Goal: Use online tool/utility: Utilize a website feature to perform a specific function

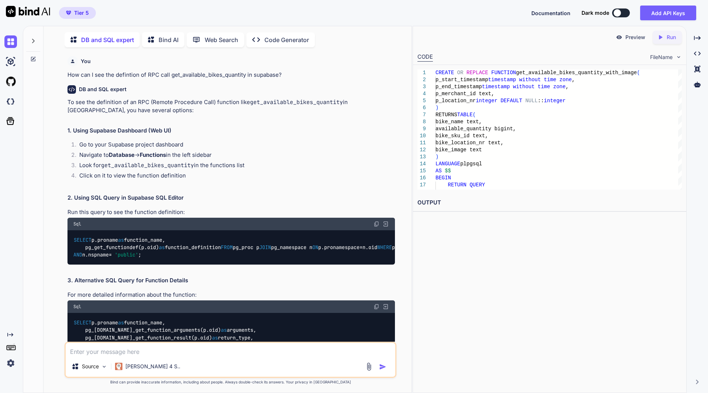
scroll to position [2054, 0]
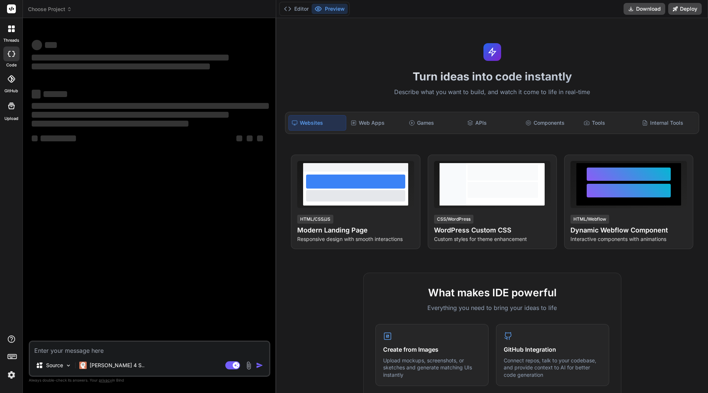
type textarea "x"
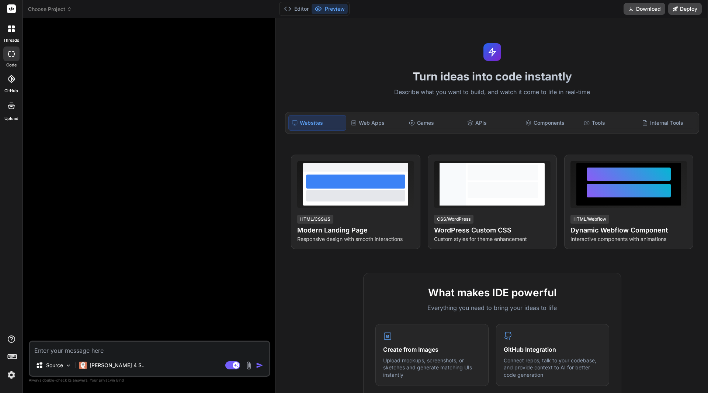
click at [66, 5] on header "Choose Project Created with Pixso." at bounding box center [150, 9] width 254 height 18
click at [69, 10] on icon at bounding box center [69, 10] width 2 height 1
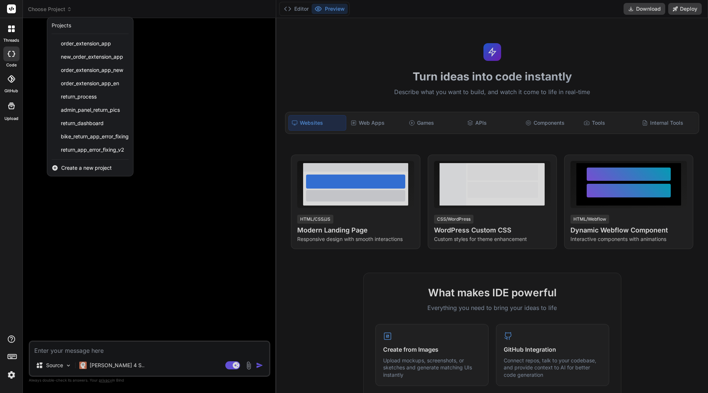
click at [80, 168] on span "Create a new project" at bounding box center [86, 167] width 51 height 7
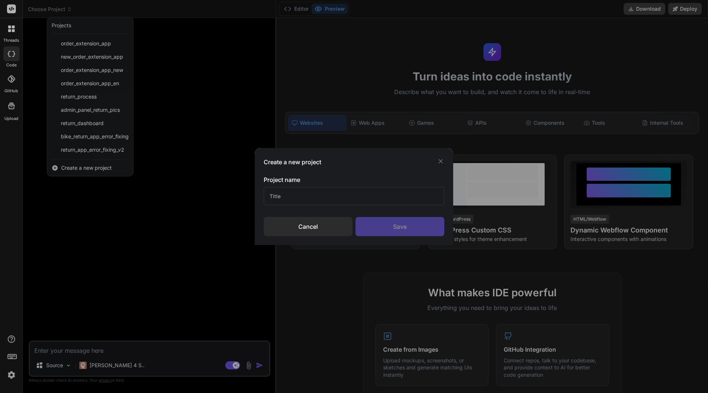
click at [280, 202] on input "text" at bounding box center [354, 196] width 181 height 18
type input "Overview availabilities"
click at [397, 224] on div "Save" at bounding box center [400, 226] width 89 height 19
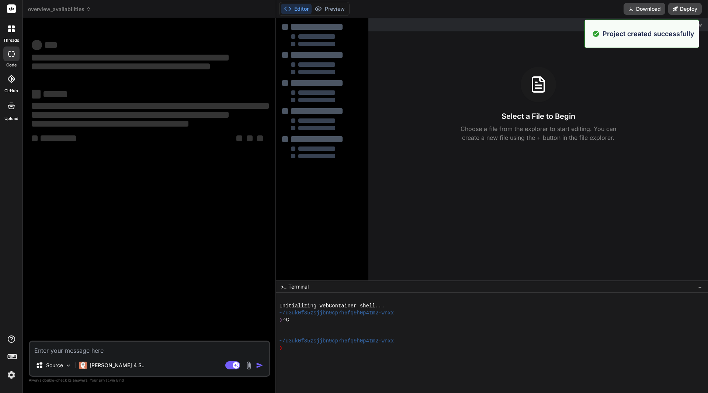
type textarea "x"
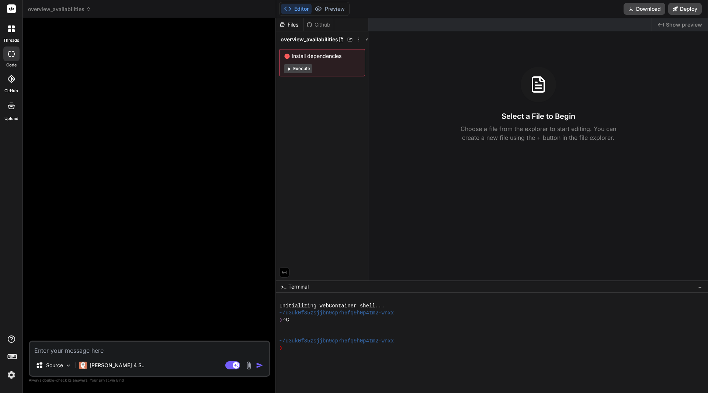
click at [108, 346] on textarea at bounding box center [149, 348] width 239 height 13
type textarea "B"
type textarea "x"
type textarea "Bu"
type textarea "x"
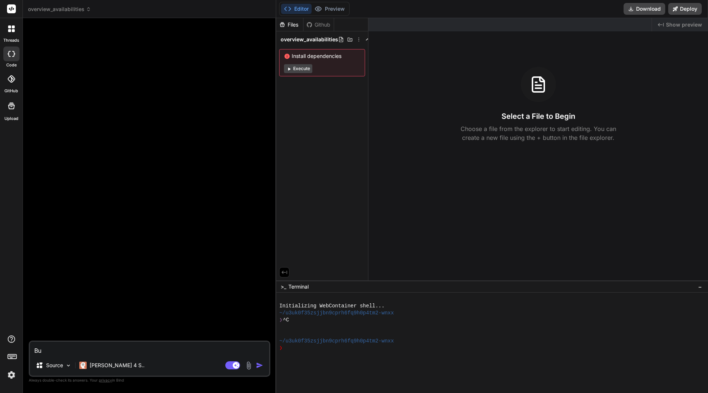
type textarea "[PERSON_NAME]"
type textarea "x"
type textarea "Buil"
type textarea "x"
type textarea "Build"
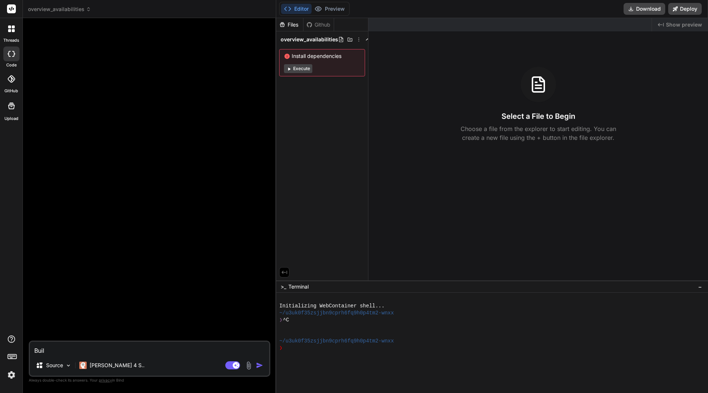
type textarea "x"
type textarea "Build"
type textarea "x"
type textarea "Build a"
type textarea "x"
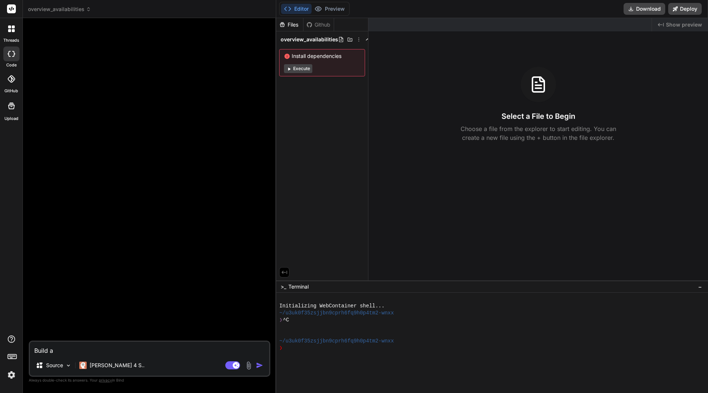
type textarea "Build a"
type textarea "x"
type textarea "Build a s"
type textarea "x"
type textarea "Build a si"
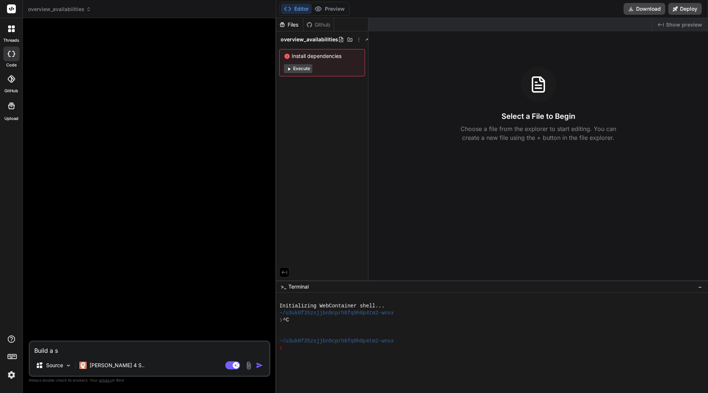
type textarea "x"
type textarea "Build a sim"
type textarea "x"
type textarea "Build a simp"
type textarea "x"
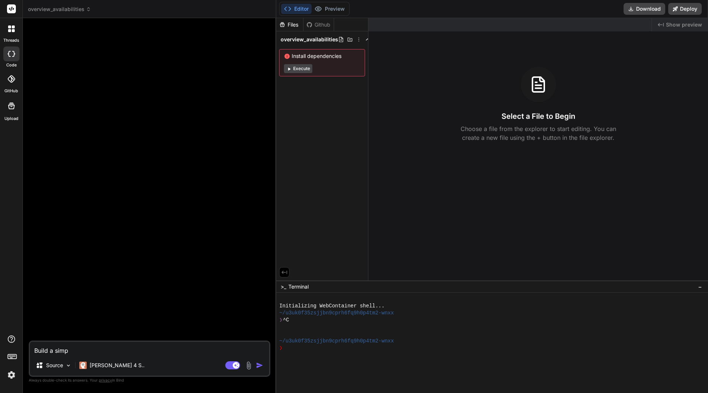
type textarea "Build a simpl"
type textarea "x"
type textarea "Build a simple"
type textarea "x"
type textarea "Build a simple"
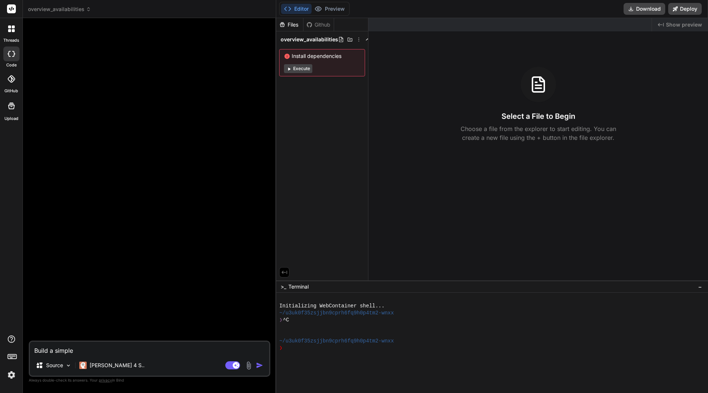
type textarea "x"
type textarea "Build a simple w"
type textarea "x"
type textarea "Build a simple we"
type textarea "x"
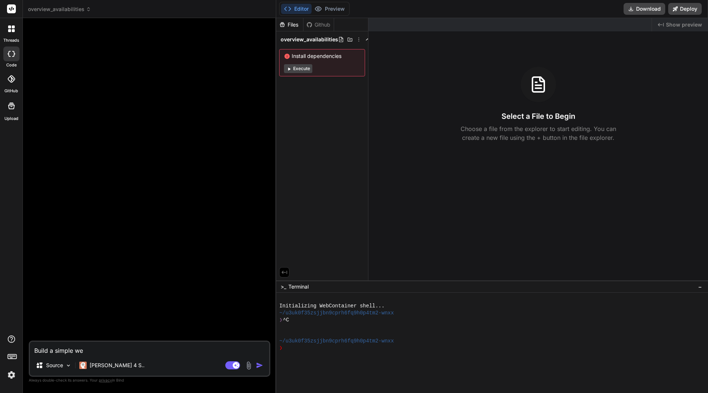
type textarea "Build a simple web"
type textarea "x"
type textarea "Build a simple web"
type textarea "x"
type textarea "Build a simple web a"
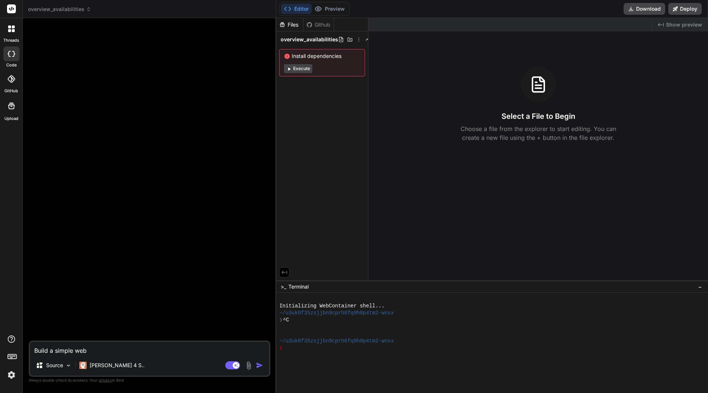
type textarea "x"
type textarea "Build a simple web ap"
type textarea "x"
type textarea "Build a simple web app"
type textarea "x"
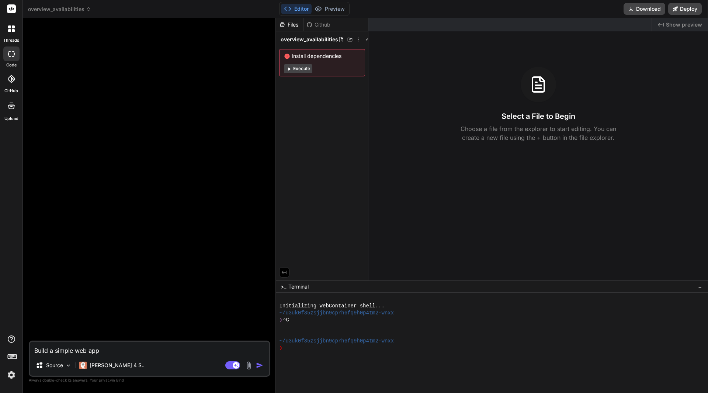
type textarea "Build a simple web app"
type textarea "x"
type textarea "Build a simple web app t"
type textarea "x"
type textarea "Build a simple web app ta"
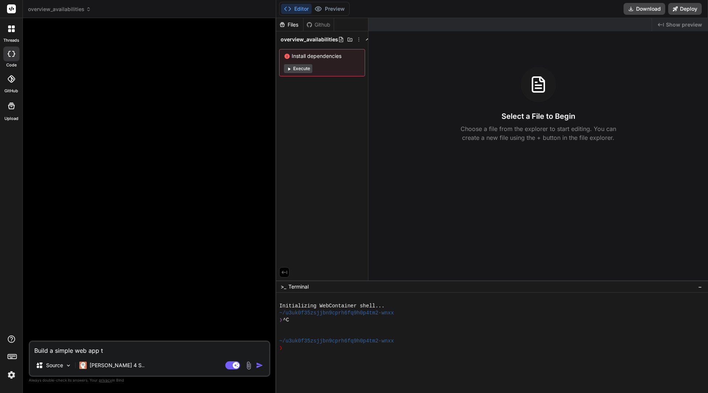
type textarea "x"
type textarea "Build a simple web app t"
type textarea "x"
type textarea "Build a simple web app th"
type textarea "x"
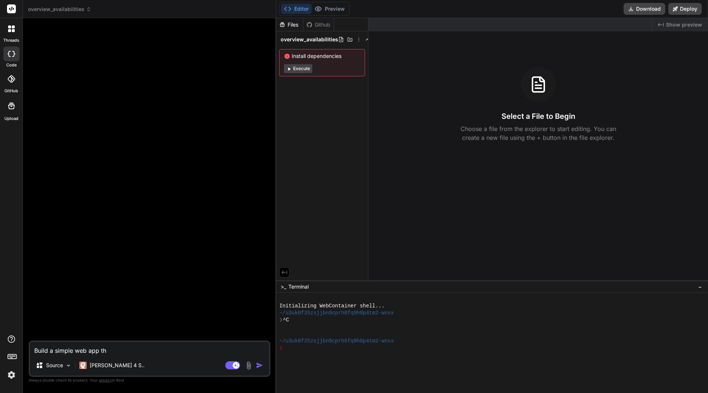
type textarea "Build a simple web app tha"
type textarea "x"
type textarea "Build a simple web app that"
type textarea "x"
type textarea "Build a simple web app that"
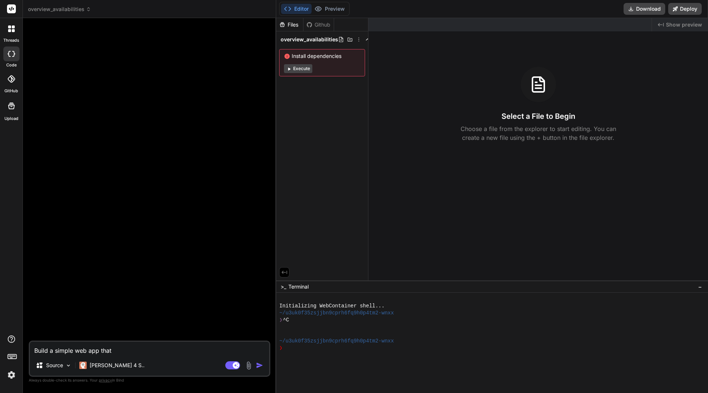
type textarea "x"
type textarea "Build a simple web app that t"
type textarea "x"
type textarea "Build a simple web app that ta"
type textarea "x"
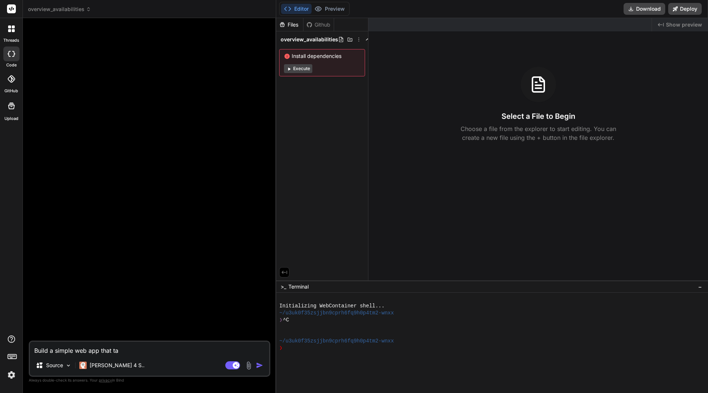
type textarea "Build a simple web app that tak"
type textarea "x"
type textarea "Build a simple web app that take"
type textarea "x"
type textarea "Build a simple web app that takes"
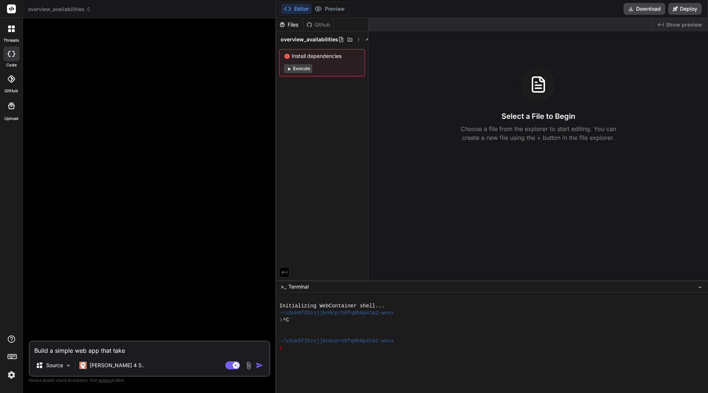
type textarea "x"
type textarea "Build a simple web app that takes"
type textarea "x"
type textarea "Build a simple web app that takes s"
type textarea "x"
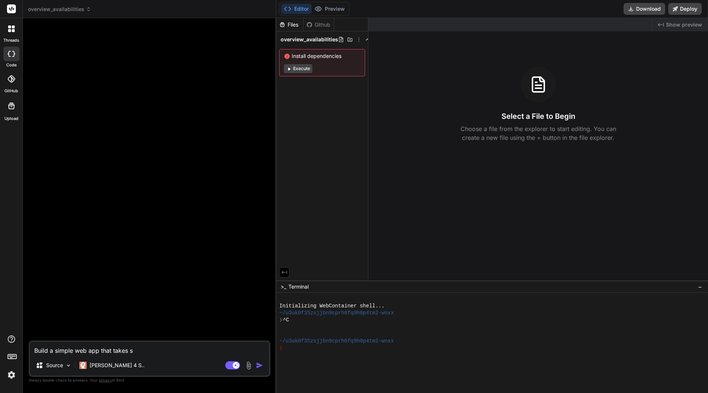
type textarea "Build a simple web app that takes st"
type textarea "x"
type textarea "Build a simple web app that takes sta"
type textarea "x"
type textarea "Build a simple web app that takes star"
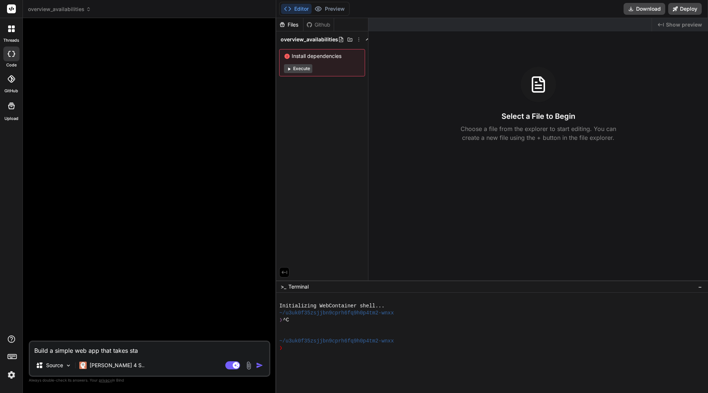
type textarea "x"
type textarea "Build a simple web app that takes start"
type textarea "x"
type textarea "Build a simple web app that takes start"
type textarea "x"
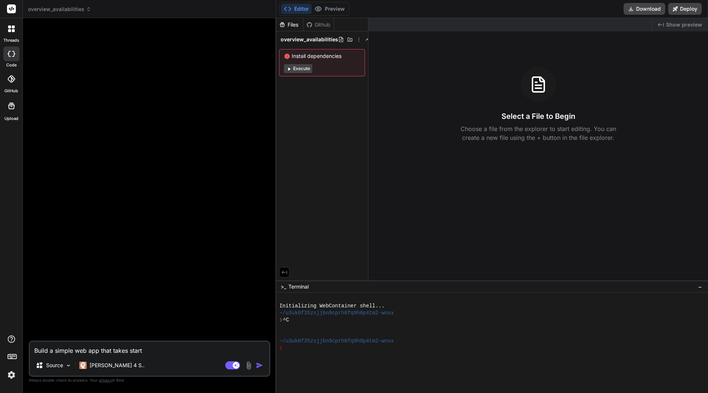
type textarea "Build a simple web app that takes start d"
type textarea "x"
type textarea "Build a simple web app that takes start da"
type textarea "x"
type textarea "Build a simple web app that takes start dat"
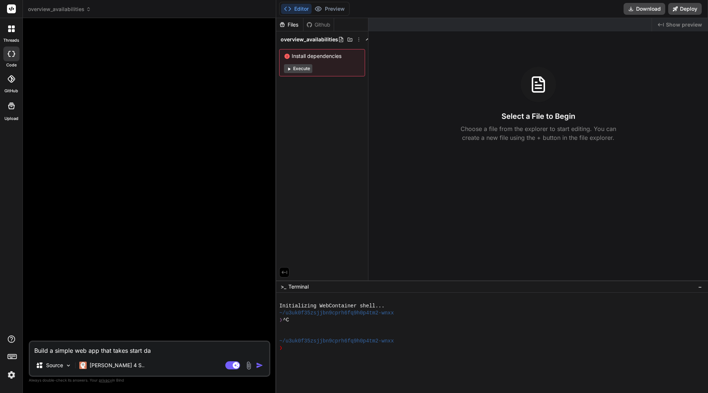
type textarea "x"
type textarea "Build a simple web app that takes start date"
type textarea "x"
type textarea "Build a simple web app that takes start date"
type textarea "x"
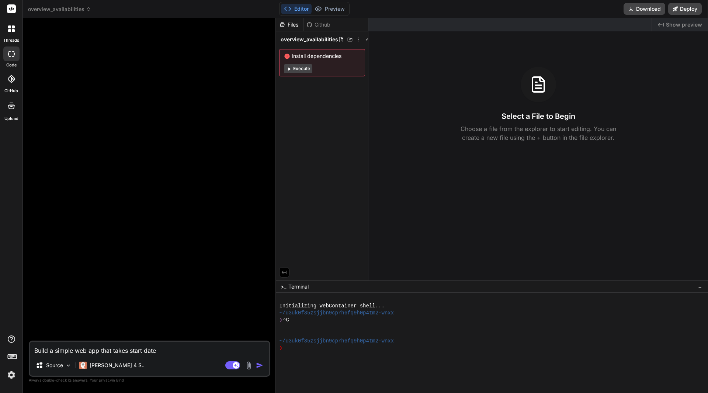
type textarea "Build a simple web app that takes start date"
type textarea "x"
type textarea "Build a simple web app that takes start date/"
type textarea "x"
type textarea "Build a simple web app that takes start date/t"
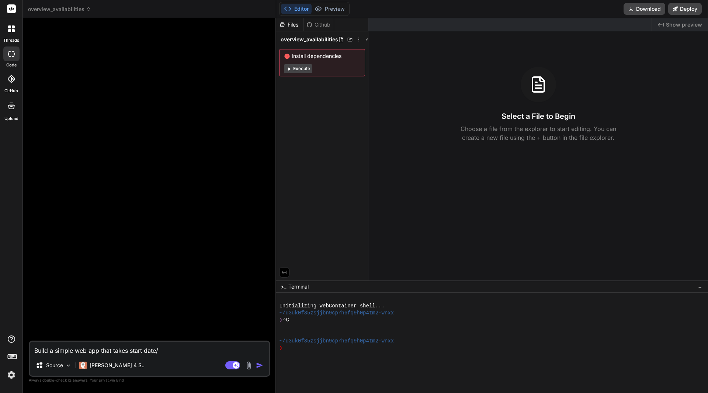
type textarea "x"
type textarea "Build a simple web app that takes start date/ti"
type textarea "x"
type textarea "Build a simple web app that takes start date/[PERSON_NAME]"
type textarea "x"
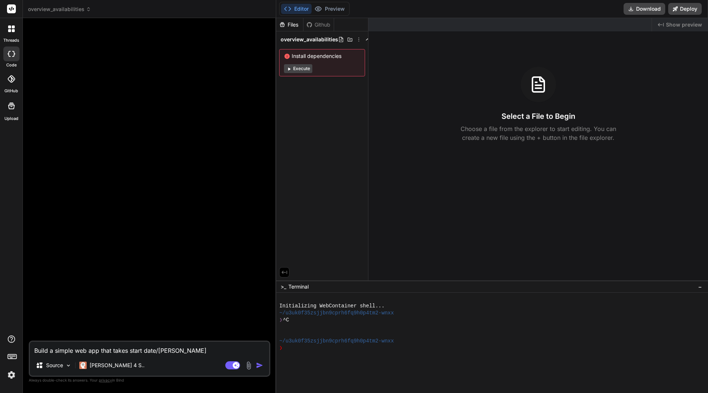
type textarea "Build a simple web app that takes start date/time"
type textarea "x"
type textarea "Build a simple web app that takes start date/time"
type textarea "x"
type textarea "Build a simple web app that takes start date/time ("
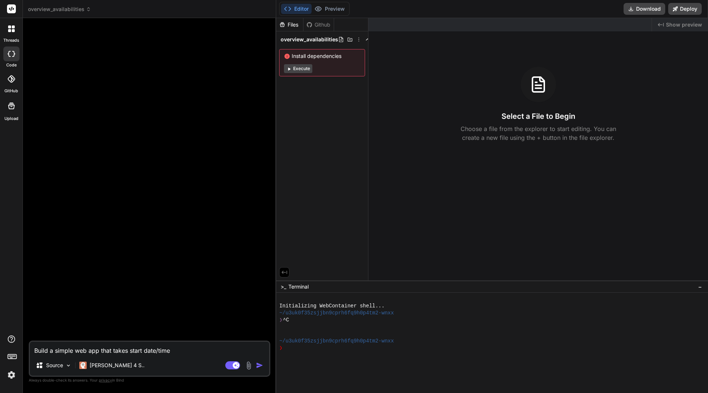
type textarea "x"
type textarea "Build a simple web app that takes start date/time (t"
type textarea "x"
type textarea "Build a simple web app that takes start date/time (tt"
type textarea "x"
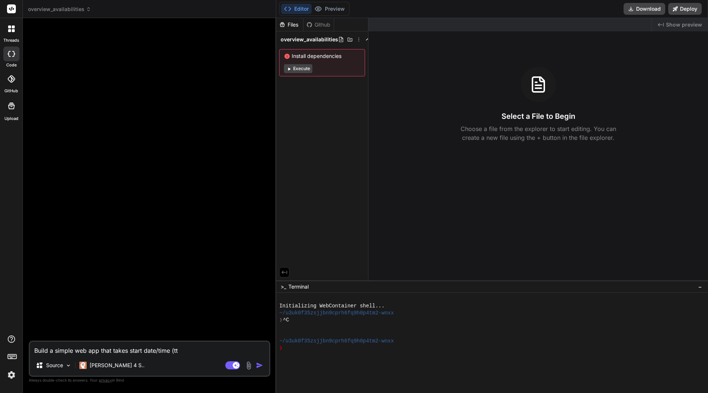
type textarea "Build a simple web app that takes start date/time (tt."
type textarea "x"
type textarea "Build a simple web app that takes start date/time (tt.m"
type textarea "x"
type textarea "Build a simple web app that takes start date/time ([DOMAIN_NAME]"
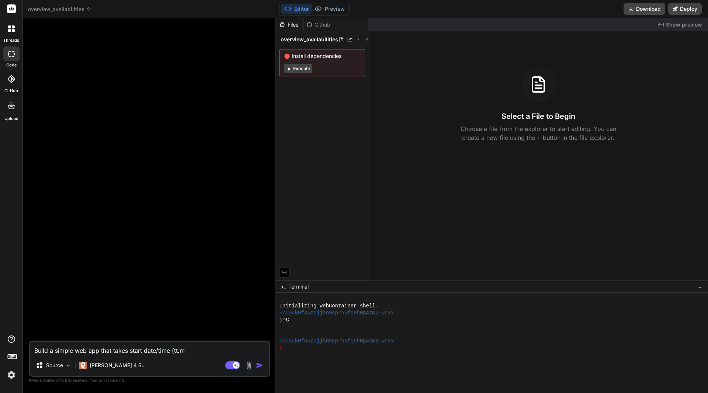
type textarea "x"
type textarea "Build a simple web app that takes start date/time ([DOMAIN_NAME]."
type textarea "x"
type textarea "Build a simple web app that takes start date/time (tt.mm.y"
type textarea "x"
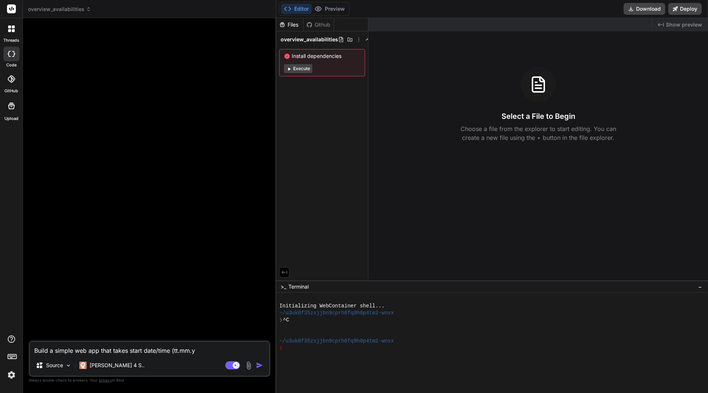
type textarea "Build a simple web app that takes start date/time (tt.mm.yy"
type textarea "x"
type textarea "Build a simple web app that takes start date/time (tt.mm.yyy"
type textarea "x"
type textarea "Build a simple web app that takes start date/time (tt.mm.yyyy"
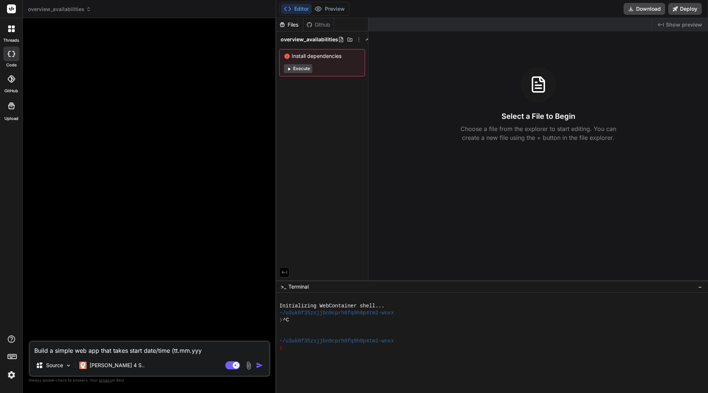
type textarea "x"
type textarea "Build a simple web app that takes start date/time (tt.mm.yyyy,"
type textarea "x"
type textarea "Build a simple web app that takes start date/time (tt.mm.yyyy,"
type textarea "x"
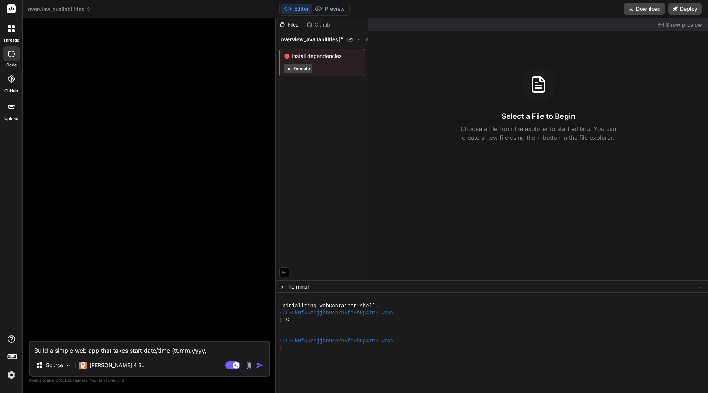
type textarea "Build a simple web app that takes start date/time (tt.mm.[PERSON_NAME]"
type textarea "x"
type textarea "Build a simple web app that takes start date/time (tt.mm.yyyy, hh"
type textarea "x"
type textarea "Build a simple web app that takes start date/time (tt.mm.yyyy, hh:"
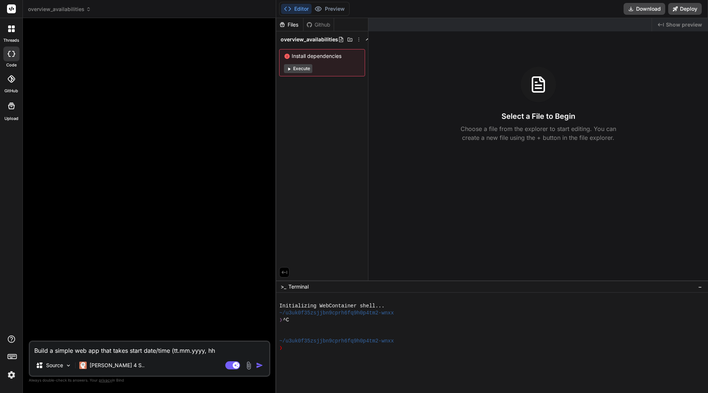
type textarea "x"
type textarea "Build a simple web app that takes start date/time (tt.mm.yyyy, hh:m"
type textarea "x"
type textarea "Build a simple web app that takes start date/time (tt.mm.yyyy, hh:mm"
type textarea "x"
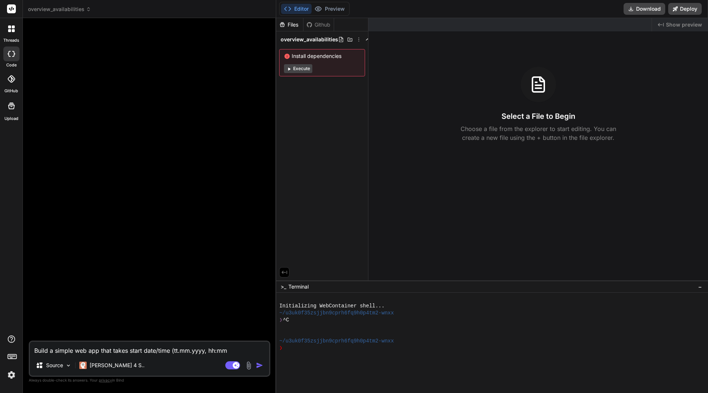
type textarea "Build a simple web app that takes start date/time (tt.mm.yyyy, hh:mm)"
type textarea "x"
type textarea "Build a simple web app that takes start date/time (tt.mm.yyyy, hh:mm)"
type textarea "x"
type textarea "Build a simple web app that takes start date/time (tt.mm.yyyy, hh:mm) v"
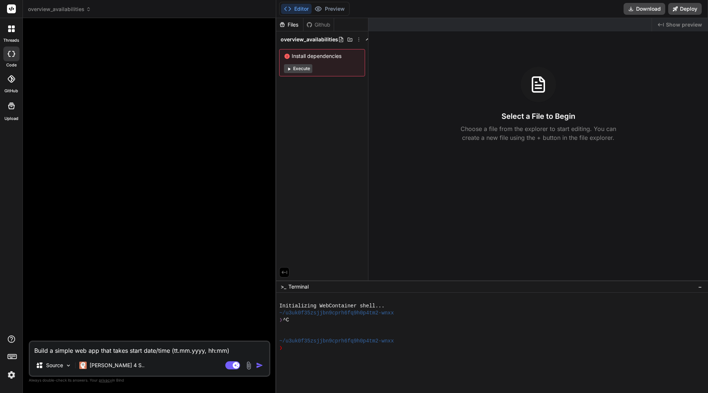
type textarea "x"
type textarea "Build a simple web app that takes start date/time (tt.mm.yyyy, hh:mm) vi"
type textarea "x"
type textarea "Build a simple web app that takes start date/time (tt.mm.yyyy, hh:mm) via"
type textarea "x"
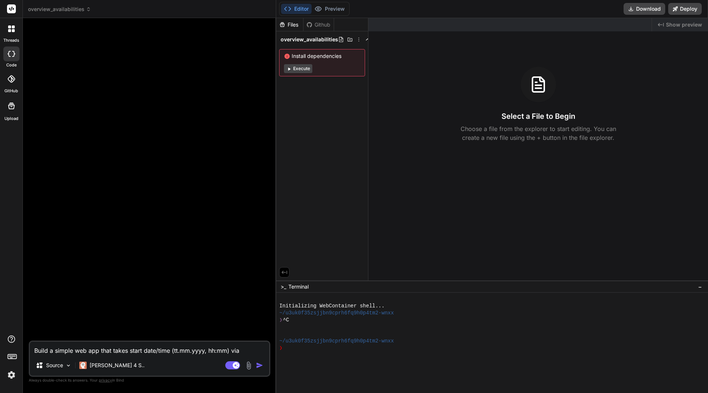
type textarea "Build a simple web app that takes start date/time (tt.mm.yyyy, hh:mm) via"
type textarea "x"
type textarea "Build a simple web app that takes start date/time (tt.mm.yyyy, hh:mm) via k"
type textarea "x"
type textarea "Build a simple web app that takes start date/time (tt.mm.yyyy, hh:mm) via ka"
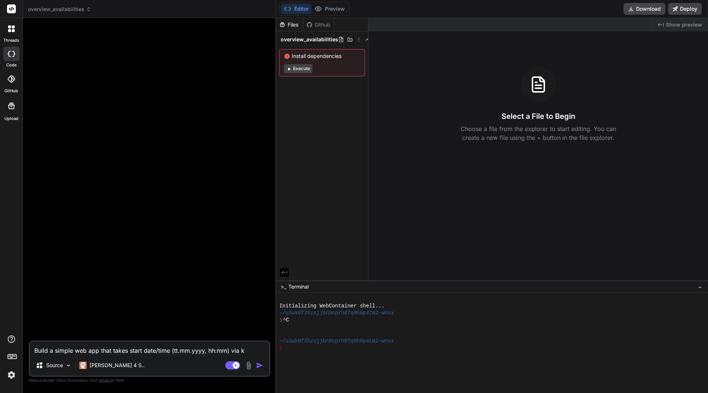
type textarea "x"
type textarea "Build a simple web app that takes start date/time (tt.mm.yyyy, hh:mm) via kal"
type textarea "x"
type textarea "Build a simple web app that takes start date/time (tt.mm.yyyy, hh:mm) via kale"
type textarea "x"
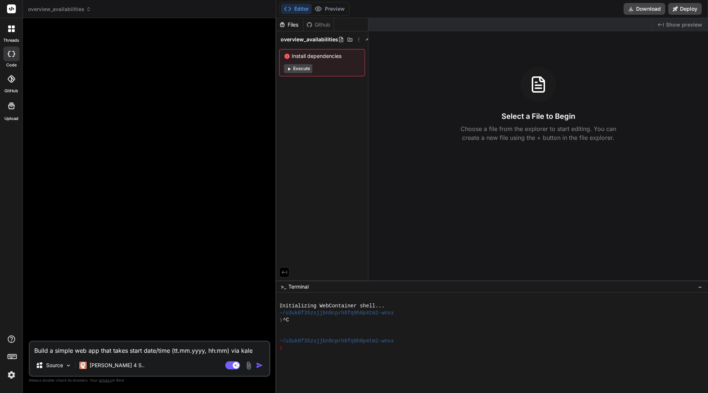
type textarea "Build a simple web app that takes start date/time (tt.mm.yyyy, hh:mm) via [PERS…"
type textarea "x"
type textarea "Build a simple web app that takes start date/time (tt.mm.yyyy, hh:mm) via kalend"
type textarea "x"
type textarea "Build a simple web app that takes start date/time (tt.mm.yyyy, hh:mm) via [PERS…"
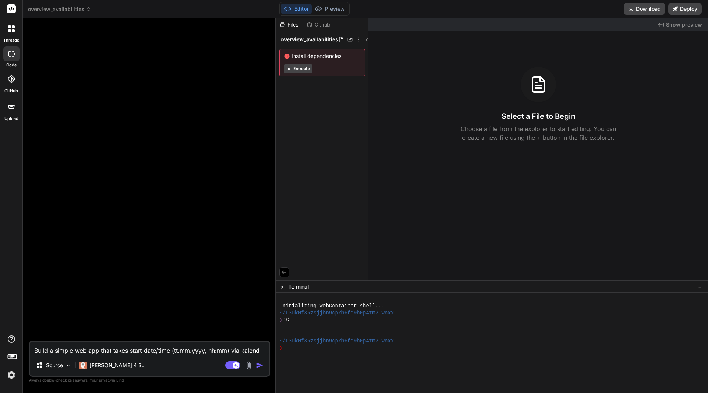
type textarea "x"
type textarea "Build a simple web app that takes start date/time (tt.mm.yyyy, hh:mm) via kalen…"
type textarea "x"
type textarea "Build a simple web app that takes start date/time (tt.mm.yyyy, hh:mm) via kalen…"
type textarea "x"
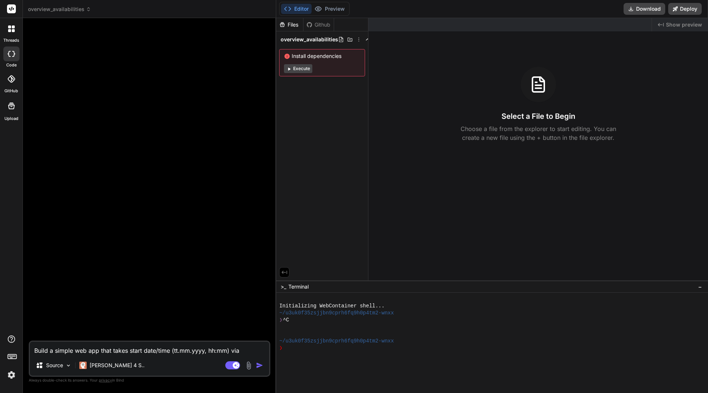
type textarea "Build a simple web app that takes start date/time (tt.mm.yyyy, hh:mm) via kalen…"
type textarea "x"
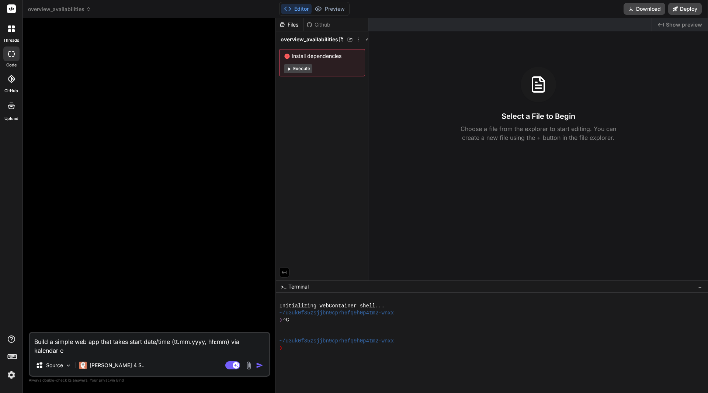
type textarea "Build a simple web app that takes start date/time (tt.mm.yyyy, hh:mm) via kalen…"
type textarea "x"
type textarea "Build a simple web app that takes start date/time (tt.mm.yyyy, hh:mm) via kalen…"
type textarea "x"
type textarea "Build a simple web app that takes start date/time (tt.mm.yyyy, hh:mm) via kalen…"
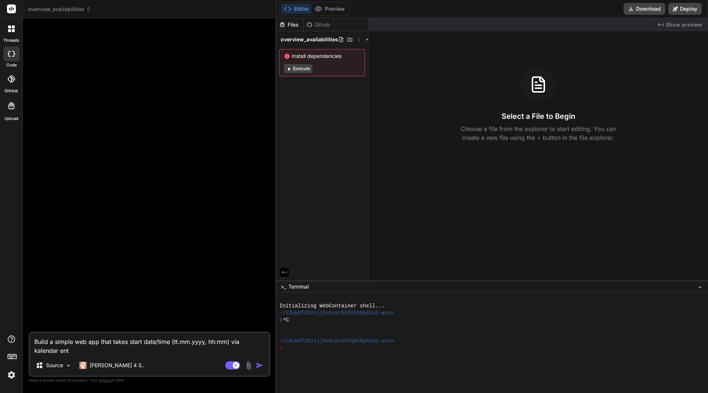
type textarea "x"
type textarea "Build a simple web app that takes start date/time (tt.mm.yyyy, hh:mm) via kalen…"
type textarea "x"
type textarea "Build a simple web app that takes start date/time (tt.mm.yyyy, hh:mm) via kalen…"
type textarea "x"
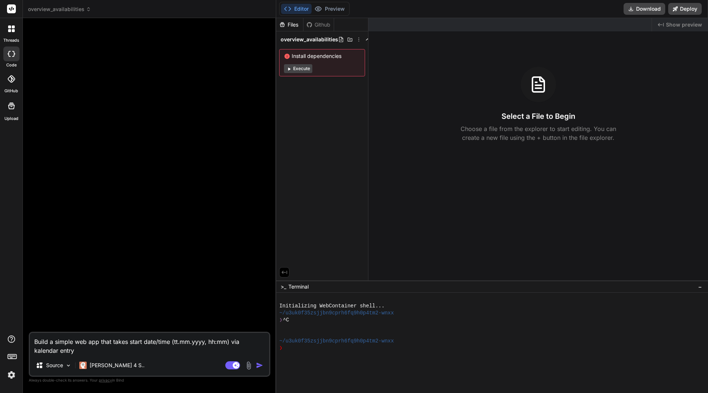
type textarea "Build a simple web app that takes start date/time (tt.mm.yyyy, hh:mm) via kalen…"
type textarea "x"
type textarea "Build a simple web app that takes start date/time (tt.mm.yyyy, hh:mm) via kalen…"
type textarea "x"
type textarea "Build a simple web app that takes start date/time (tt.mm.yyyy, hh:mm) via kalen…"
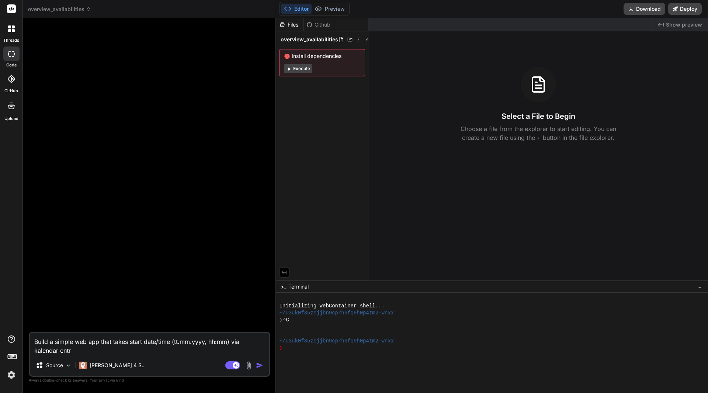
type textarea "x"
type textarea "Build a simple web app that takes start date/time (tt.mm.yyyy, hh:mm) via kalen…"
type textarea "x"
type textarea "Build a simple web app that takes start date/time (tt.mm.yyyy, hh:mm) via kalen…"
type textarea "x"
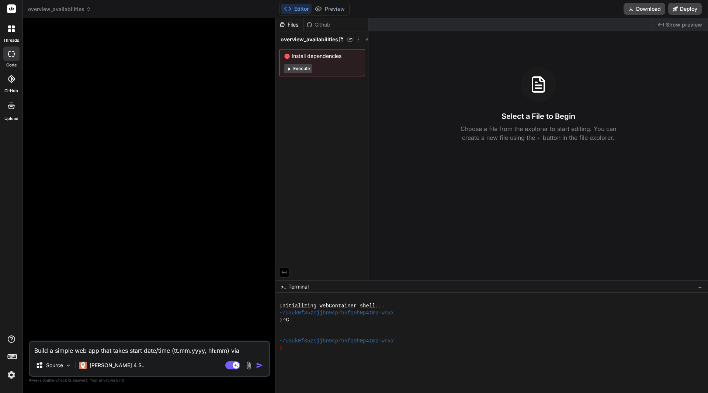
type textarea "Build a simple web app that takes start date/time (tt.mm.yyyy, hh:mm) via kalen…"
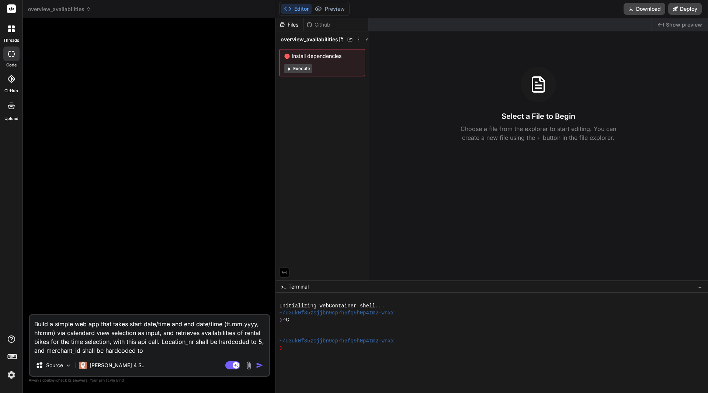
paste textarea "0MB1NGsZUlpbNn1Umyi9"
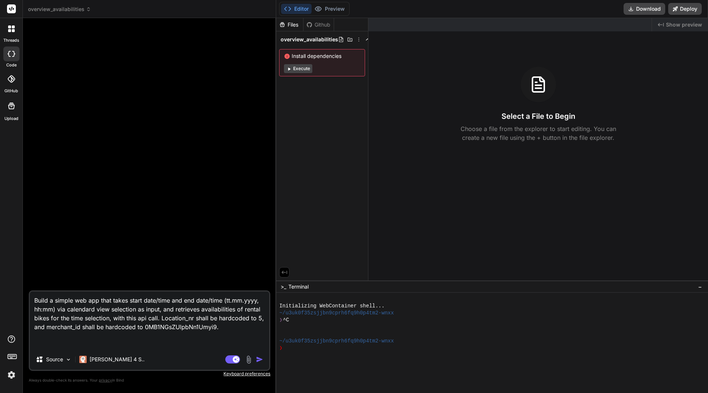
paste textarea "[ { "ca": null, "qs": [], "url": "[URL][DOMAIN_NAME]", "gzip": true, "method": …"
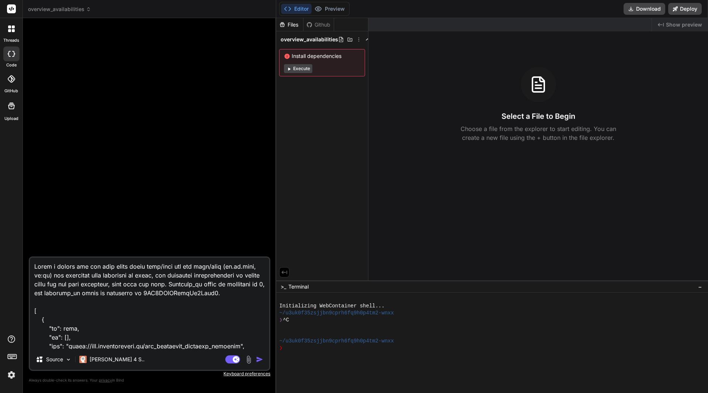
click at [234, 344] on textarea at bounding box center [149, 304] width 239 height 92
click at [156, 283] on textarea at bounding box center [149, 304] width 239 height 92
paste textarea "[URL][DOMAIN_NAME]"
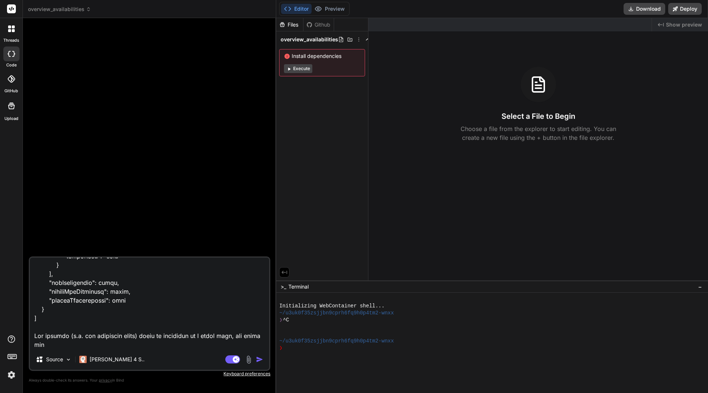
scroll to position [408, 0]
click at [87, 322] on textarea at bounding box center [149, 304] width 239 height 92
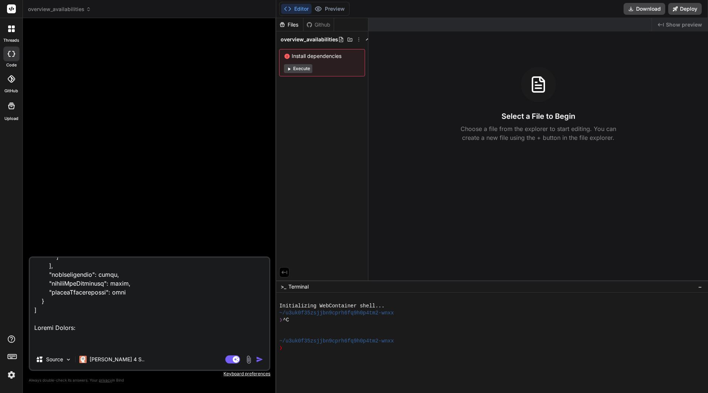
paste textarea "[ { "statusCode": 200, "headers": [ { "name": "date", "value": "[DATE] 15:02:37…"
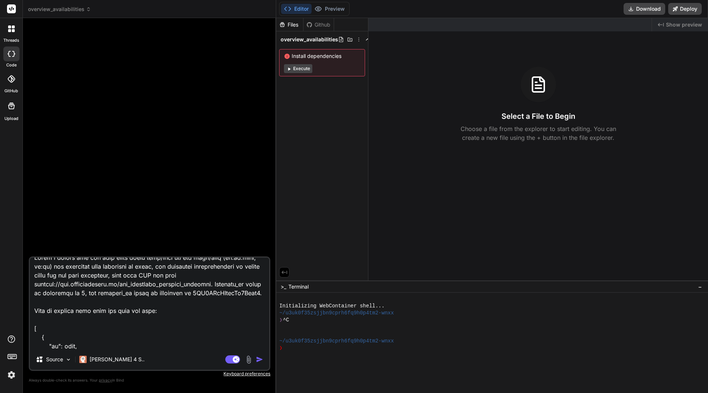
scroll to position [0, 0]
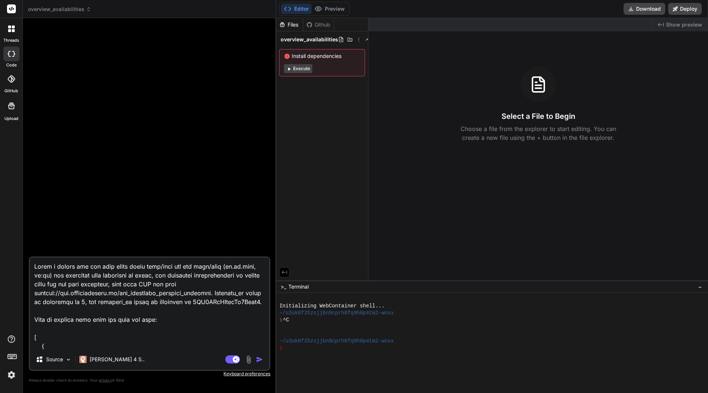
click at [261, 357] on img "button" at bounding box center [259, 359] width 7 height 7
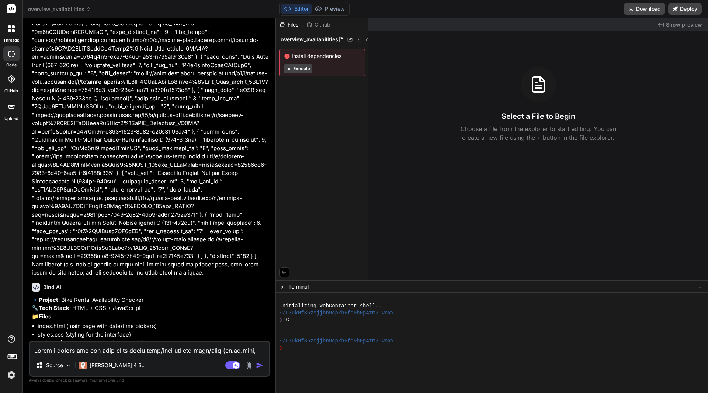
scroll to position [584, 0]
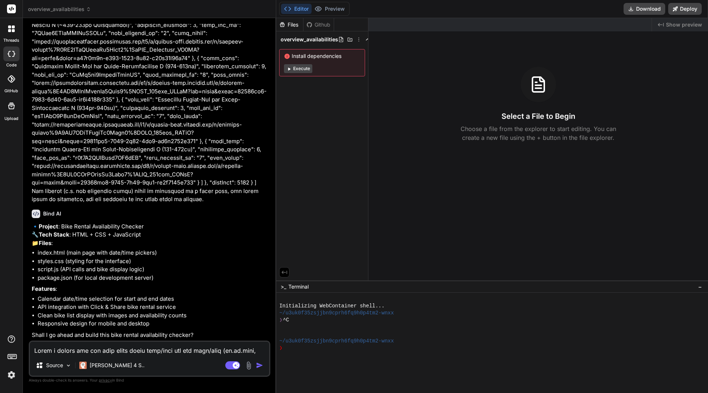
click at [158, 346] on textarea at bounding box center [149, 348] width 239 height 13
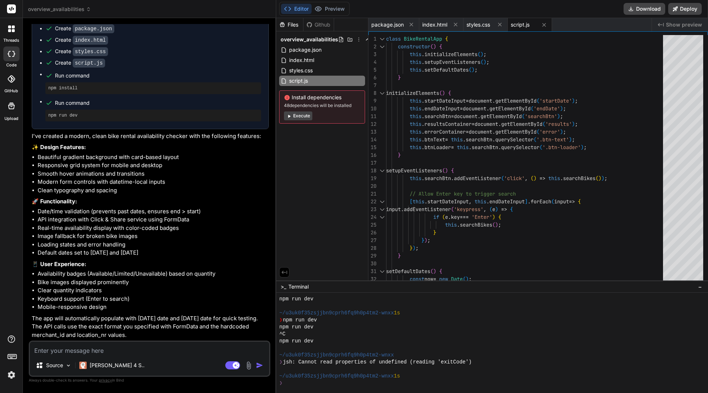
scroll to position [976, 0]
click at [685, 23] on span "Show preview" at bounding box center [684, 24] width 36 height 7
click at [664, 27] on icon "Created with Pixso." at bounding box center [661, 25] width 6 height 6
click at [679, 24] on span "Show preview" at bounding box center [684, 24] width 36 height 7
click at [305, 112] on button "Execute" at bounding box center [298, 115] width 28 height 9
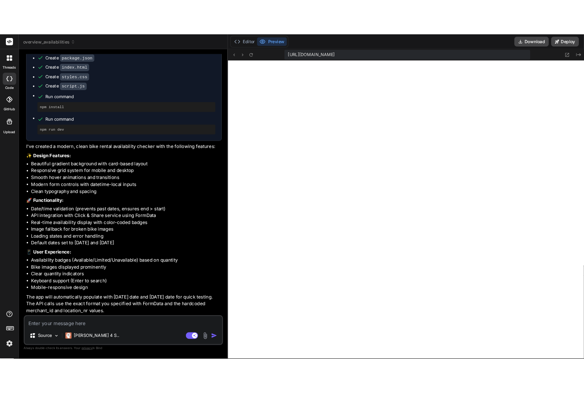
scroll to position [491, 0]
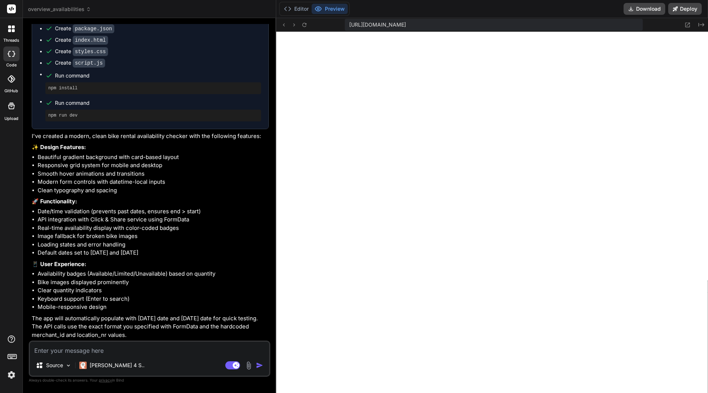
click at [113, 354] on textarea at bounding box center [149, 348] width 239 height 13
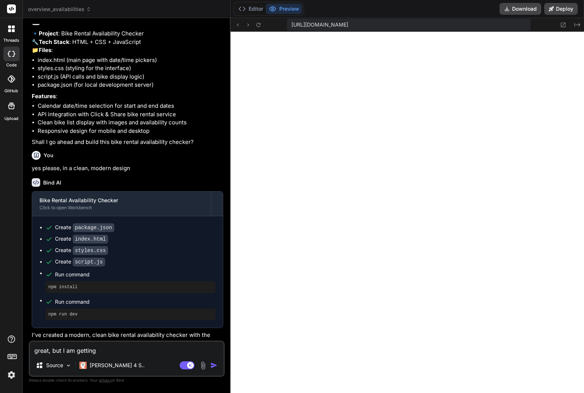
paste textarea "API request failed: 404"
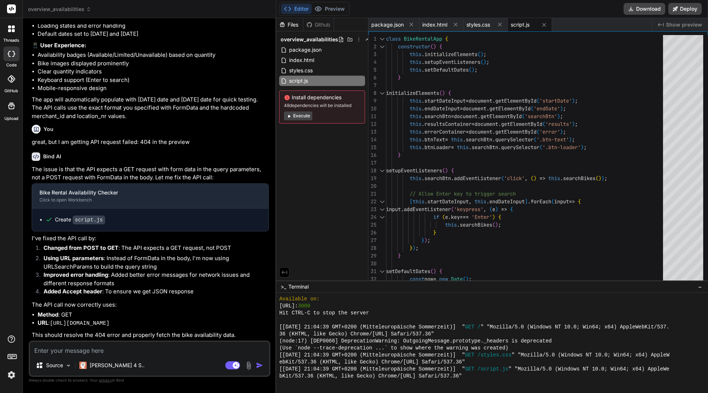
scroll to position [1211, 0]
click at [296, 114] on button "Execute" at bounding box center [298, 115] width 28 height 9
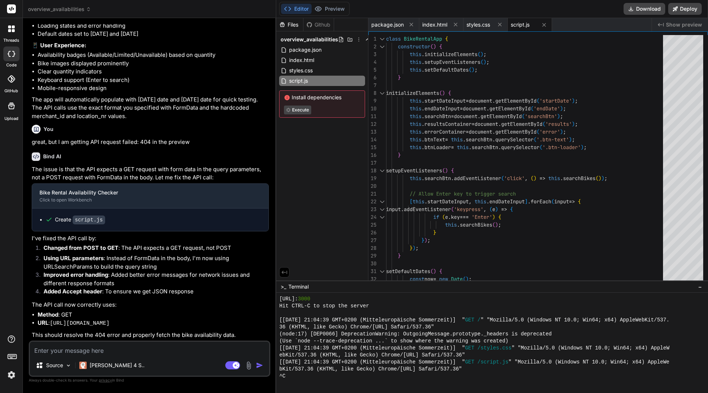
click at [113, 345] on textarea at bounding box center [149, 348] width 239 height 13
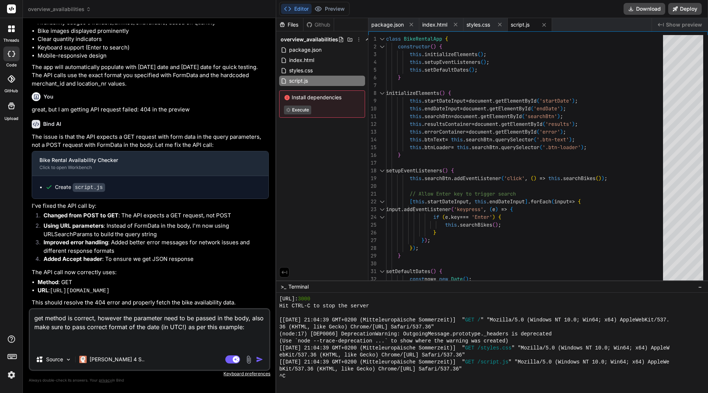
paste textarea ""formDataFields": [ { "key": "merchant_id", "value": "0MB1NGsZUlpbNn1Umyi9", "f…"
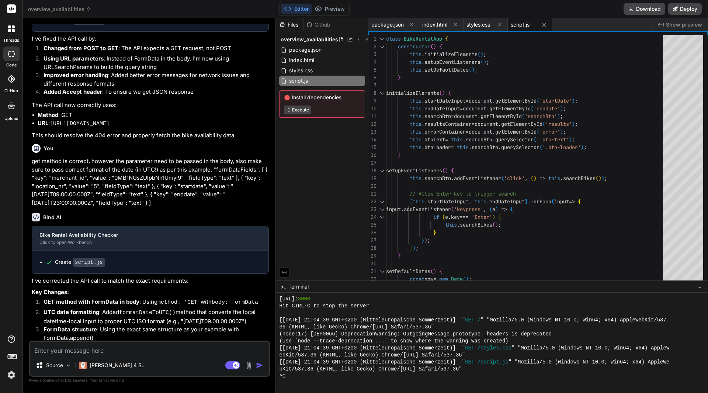
scroll to position [1478, 0]
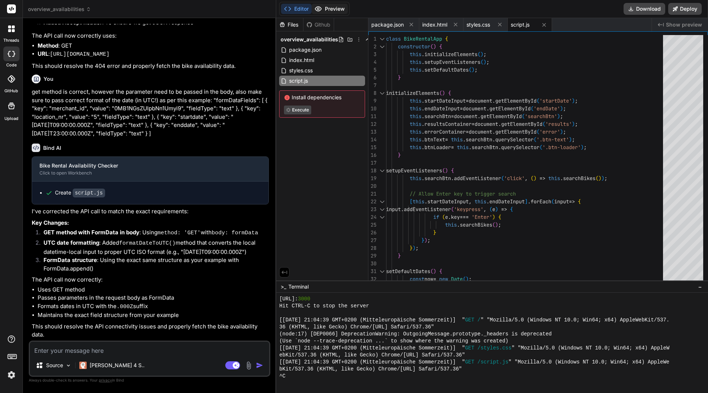
click at [334, 10] on button "Preview" at bounding box center [330, 9] width 36 height 10
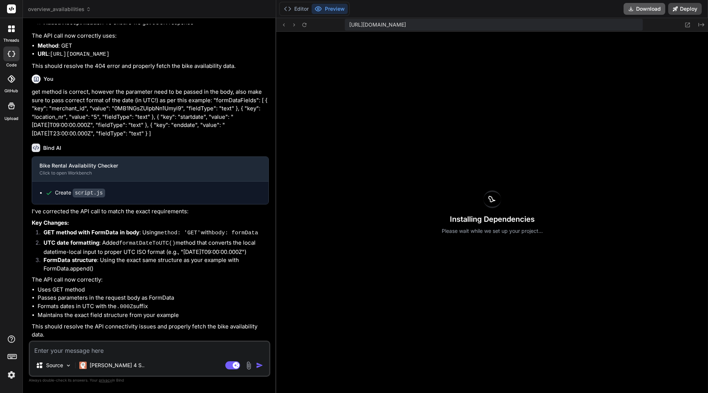
click at [644, 10] on button "Download" at bounding box center [645, 9] width 42 height 12
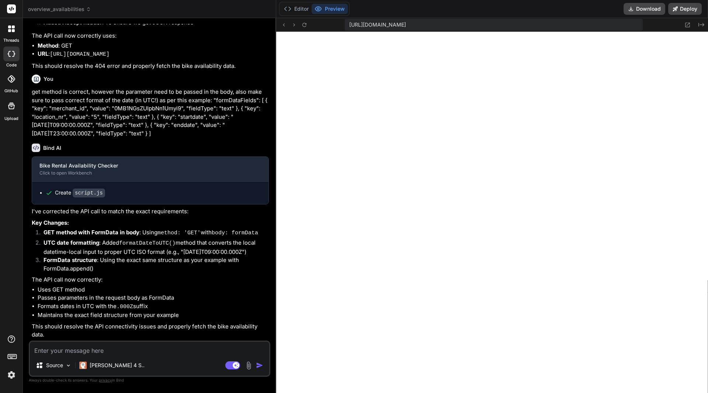
scroll to position [540, 0]
click at [99, 354] on textarea at bounding box center [149, 348] width 239 height 13
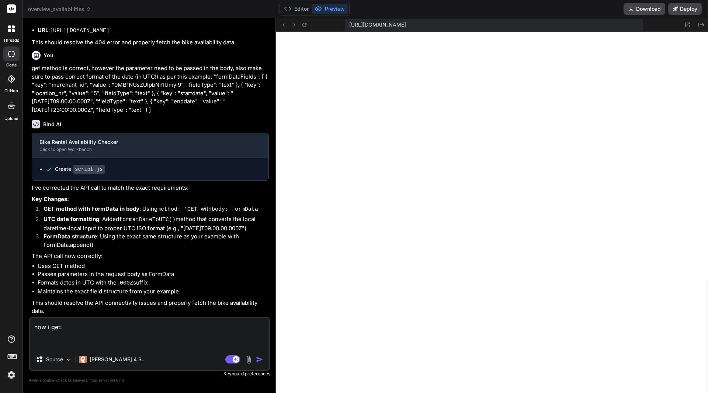
paste textarea "Unable to connect to the API. Please check your internet connection or try agai…"
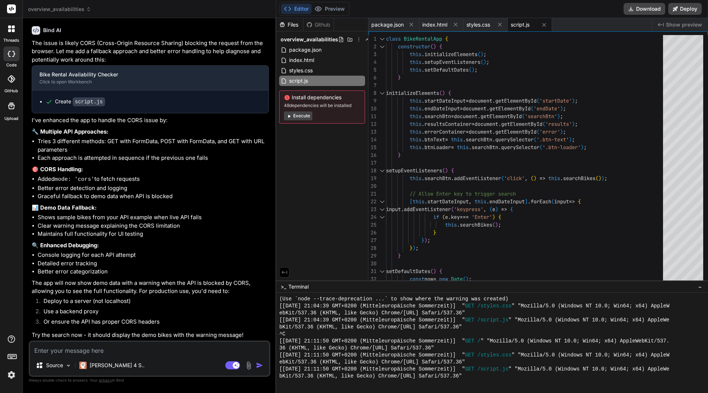
scroll to position [1831, 0]
click at [645, 8] on button "Download" at bounding box center [645, 9] width 42 height 12
click at [108, 347] on textarea at bounding box center [149, 348] width 239 height 13
paste textarea "Invalid response format from API"
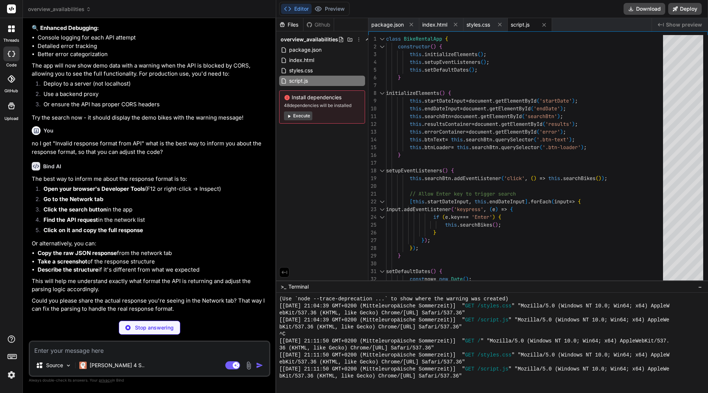
scroll to position [2022, 0]
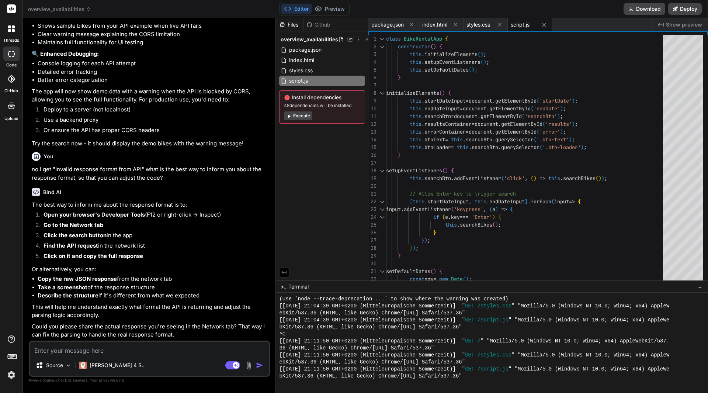
click at [130, 356] on div "Source Claude 4 S.. Agent Mode. When this toggle is activated, AI automatically…" at bounding box center [150, 359] width 242 height 36
click at [128, 353] on textarea at bounding box center [149, 348] width 239 height 13
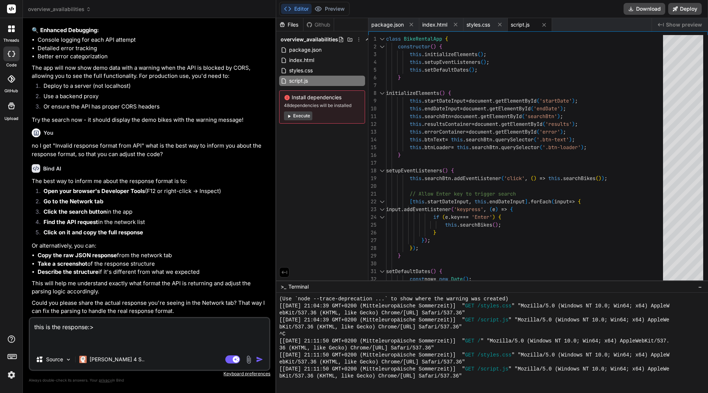
scroll to position [2040, 0]
paste textarea "{ "code": "PGRST202", "details": "Searched for the function public.get_availabl…"
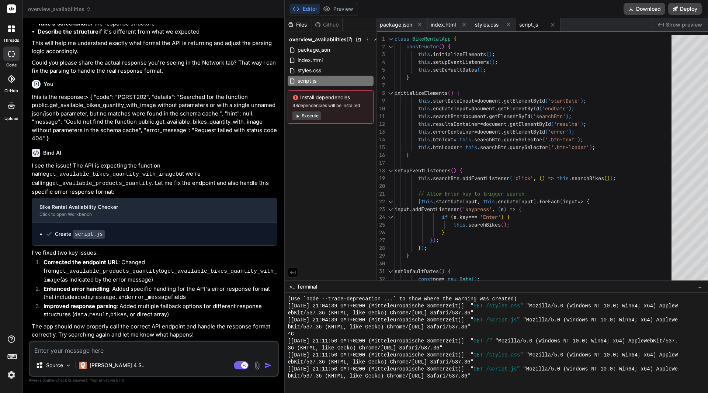
scroll to position [2254, 0]
click at [115, 352] on textarea at bounding box center [154, 348] width 248 height 13
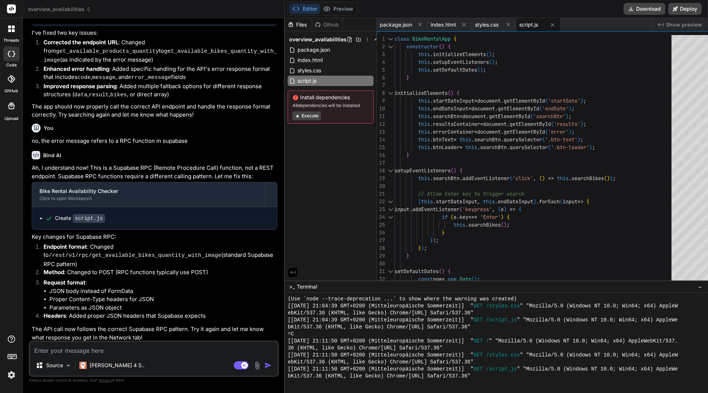
scroll to position [2495, 0]
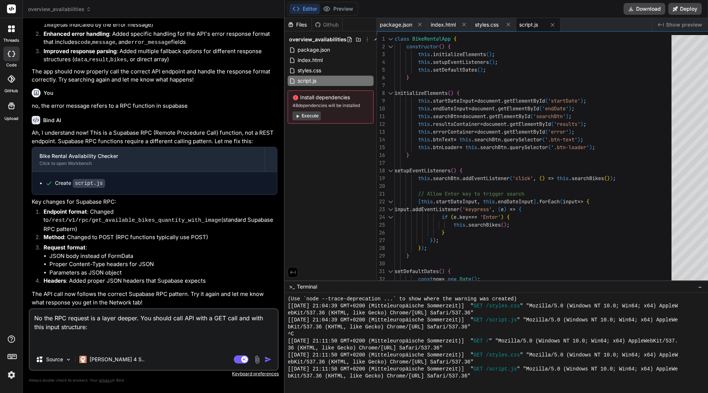
paste textarea "[ { "startdate": "[DATE]T12:30:45.123Z", "enddate": "[DATE]T12:30:45.123Z", "me…"
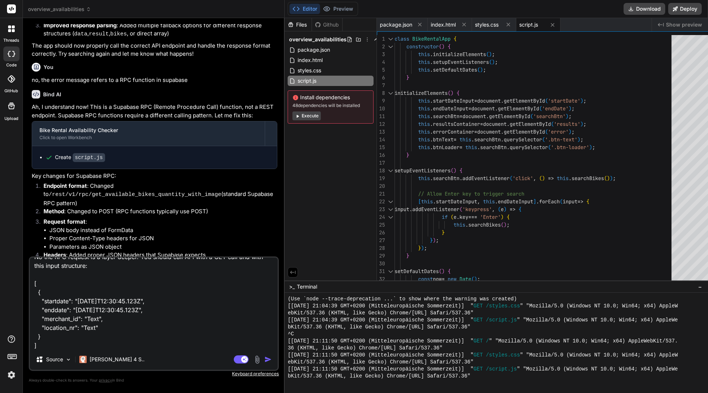
scroll to position [0, 0]
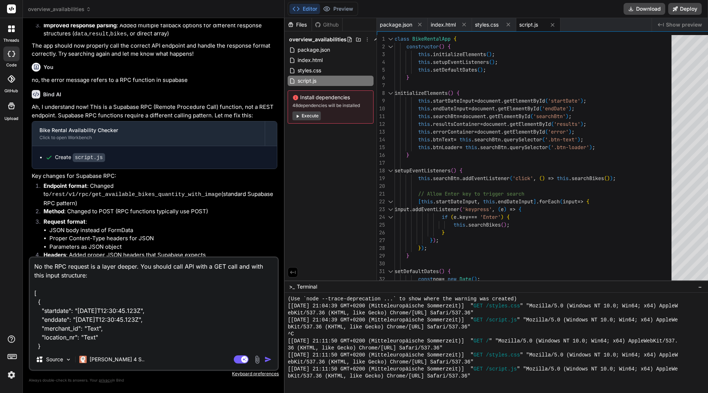
click at [192, 265] on textarea "No the RPC request is a layer deeper. You should call API with a GET call and w…" at bounding box center [154, 304] width 248 height 92
paste textarea "[URL][DOMAIN_NAME]"
click at [265, 358] on img "button" at bounding box center [268, 359] width 7 height 7
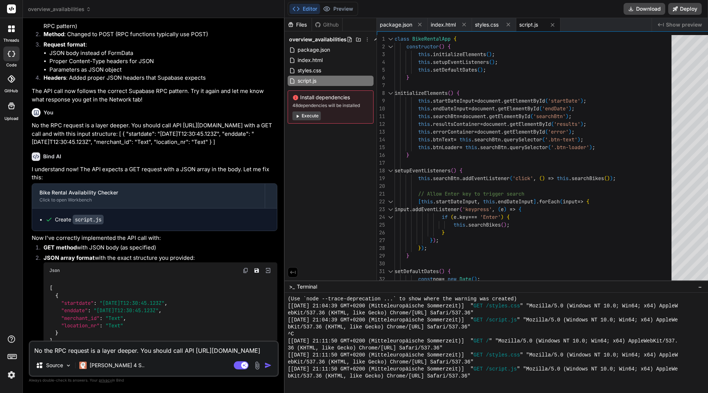
scroll to position [2795, 0]
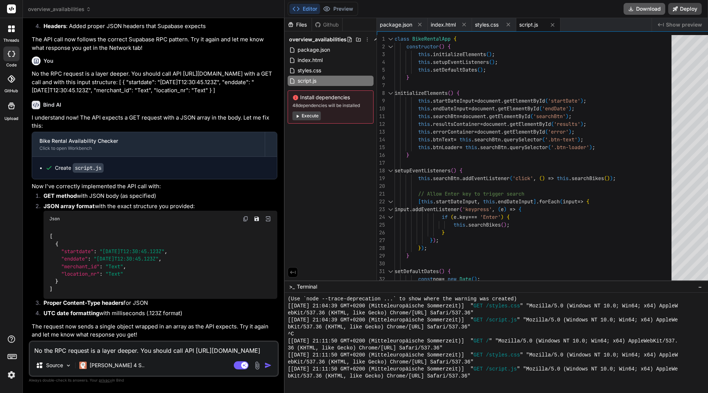
click at [642, 3] on button "Download" at bounding box center [645, 9] width 42 height 12
click at [137, 344] on textarea "No the RPC request is a layer deeper. You should call API [URL][DOMAIN_NAME] wi…" at bounding box center [154, 348] width 248 height 13
paste textarea "Unable to connect to the API. Please check your internet connection or try agai…"
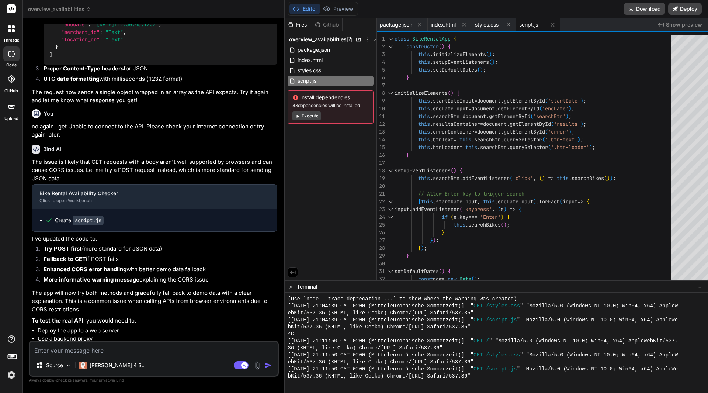
scroll to position [3053, 0]
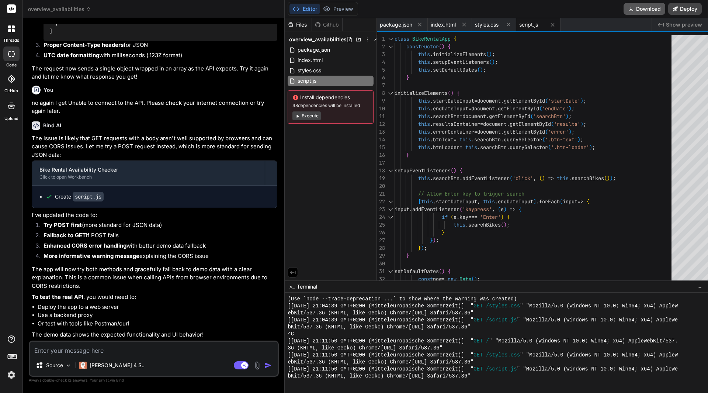
click at [646, 11] on button "Download" at bounding box center [645, 9] width 42 height 12
click at [147, 348] on textarea at bounding box center [154, 348] width 248 height 13
paste textarea "API request failed: 404"
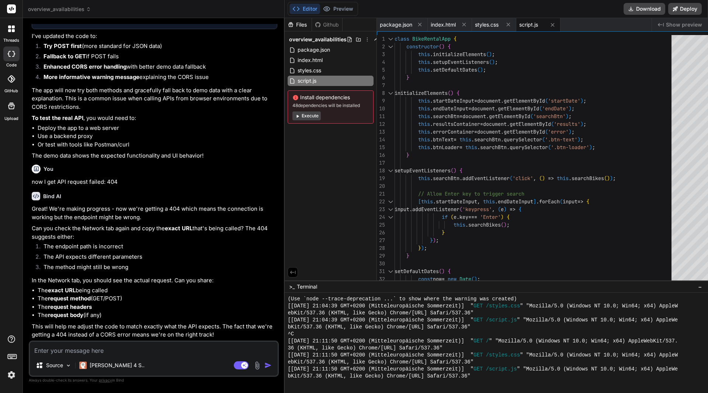
scroll to position [3232, 0]
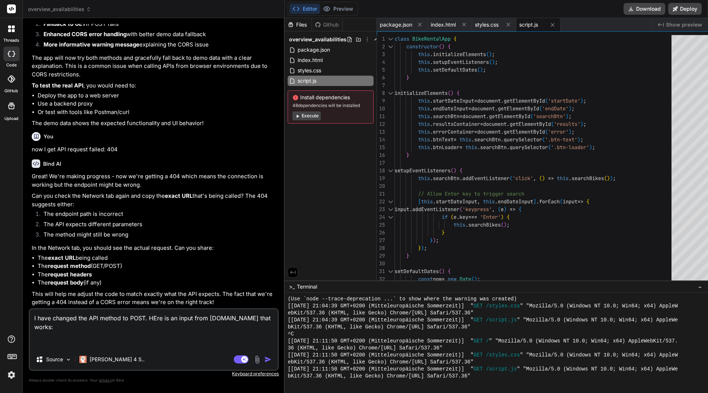
paste textarea "[ { "ca": null, "qs": [], "url": "[URL][DOMAIN_NAME]", "gzip": true, "method": …"
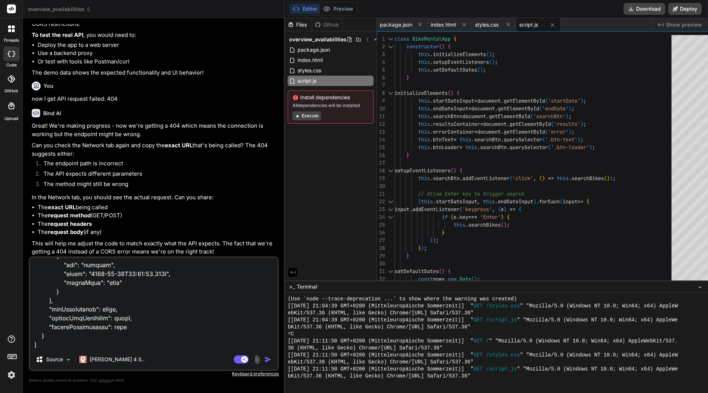
click at [265, 358] on img "button" at bounding box center [268, 359] width 7 height 7
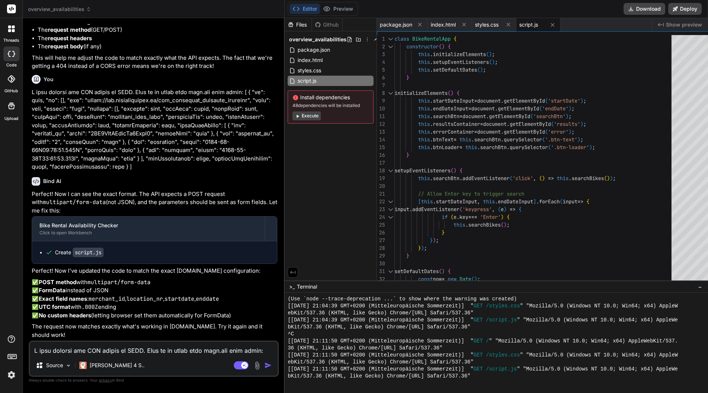
scroll to position [3534, 0]
click at [638, 8] on button "Download" at bounding box center [645, 9] width 42 height 12
click at [107, 351] on textarea at bounding box center [154, 348] width 248 height 13
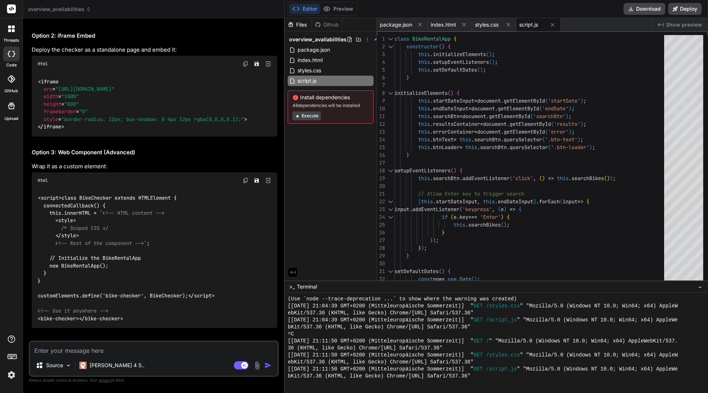
scroll to position [4119, 0]
